Goal: Register for event/course

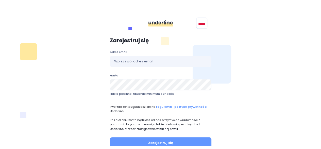
scroll to position [26, 0]
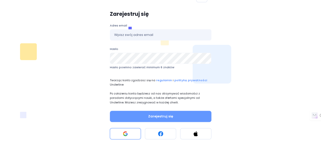
click at [120, 134] on button at bounding box center [125, 133] width 31 height 11
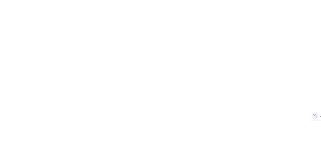
scroll to position [0, 0]
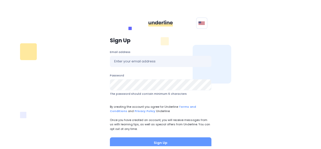
scroll to position [35, 0]
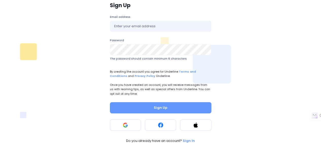
click at [247, 121] on div "Sign Up Email address Password The password should contain minimum 6 characters…" at bounding box center [160, 72] width 299 height 147
click at [128, 121] on button at bounding box center [125, 124] width 31 height 11
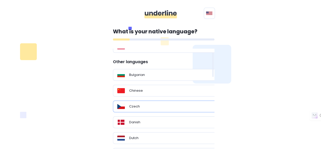
scroll to position [30, 0]
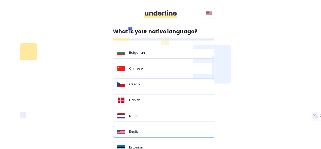
click at [155, 129] on div "English" at bounding box center [165, 131] width 97 height 5
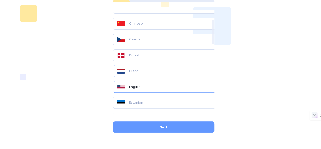
scroll to position [40, 0]
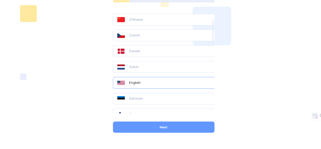
click at [147, 83] on div "English" at bounding box center [165, 82] width 97 height 5
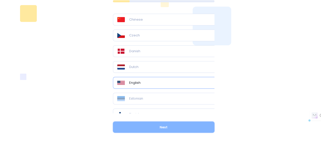
click at [160, 125] on button "Next" at bounding box center [164, 126] width 102 height 11
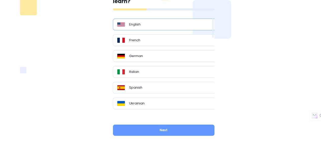
click at [156, 29] on div "English" at bounding box center [166, 25] width 106 height 12
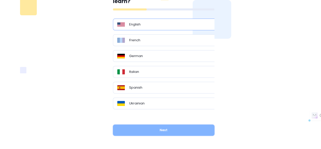
click at [158, 132] on button "Next" at bounding box center [164, 129] width 102 height 11
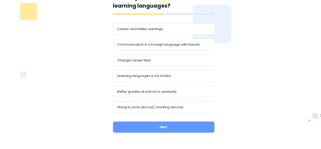
scroll to position [40, 0]
click at [163, 29] on div "Career and better earnings" at bounding box center [165, 29] width 97 height 5
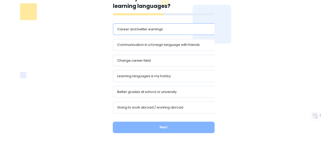
click at [164, 130] on button "Next" at bounding box center [164, 126] width 102 height 11
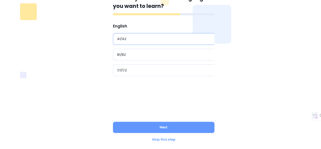
click at [155, 33] on div "A1/A2" at bounding box center [166, 39] width 106 height 12
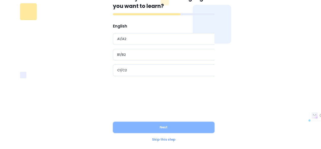
click at [159, 125] on button "Next" at bounding box center [164, 126] width 102 height 11
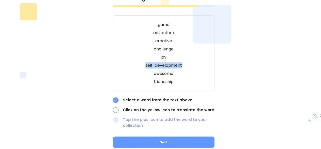
drag, startPoint x: 183, startPoint y: 64, endPoint x: 145, endPoint y: 64, distance: 37.6
click at [145, 64] on p "self-development" at bounding box center [163, 65] width 89 height 6
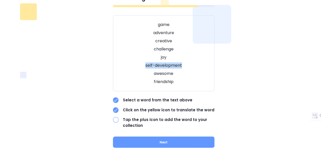
drag, startPoint x: 176, startPoint y: 72, endPoint x: 166, endPoint y: 72, distance: 10.7
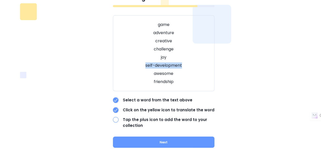
drag, startPoint x: 166, startPoint y: 72, endPoint x: 175, endPoint y: 73, distance: 9.4
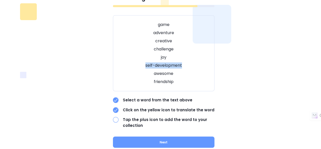
click at [207, 52] on p "challenge" at bounding box center [163, 49] width 89 height 6
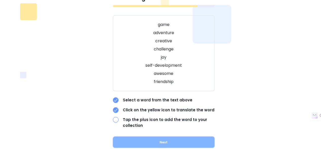
click at [167, 137] on button "Next" at bounding box center [164, 141] width 102 height 11
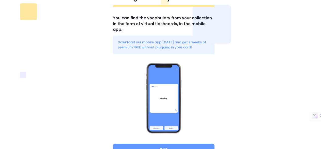
scroll to position [56, 0]
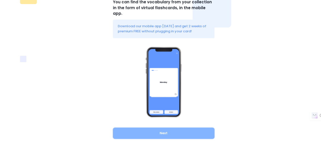
click at [175, 130] on button "Next" at bounding box center [164, 132] width 102 height 11
